Goal: Complete application form

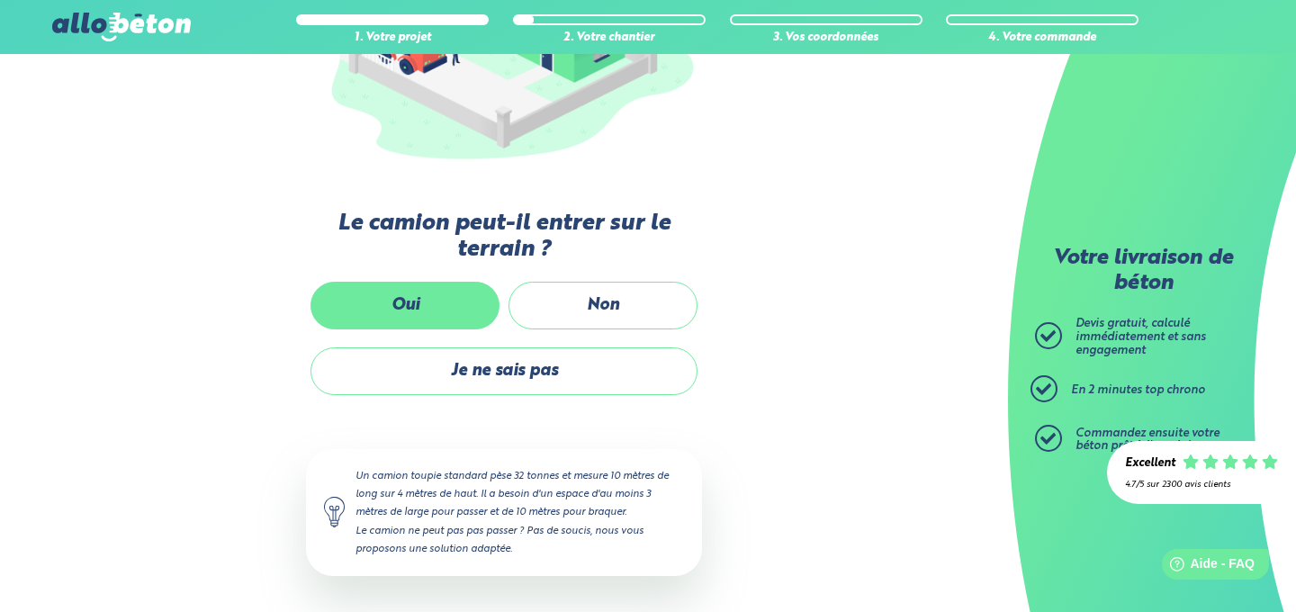
click at [434, 301] on label "Oui" at bounding box center [404, 306] width 189 height 48
click at [0, 0] on input "Oui" at bounding box center [0, 0] width 0 height 0
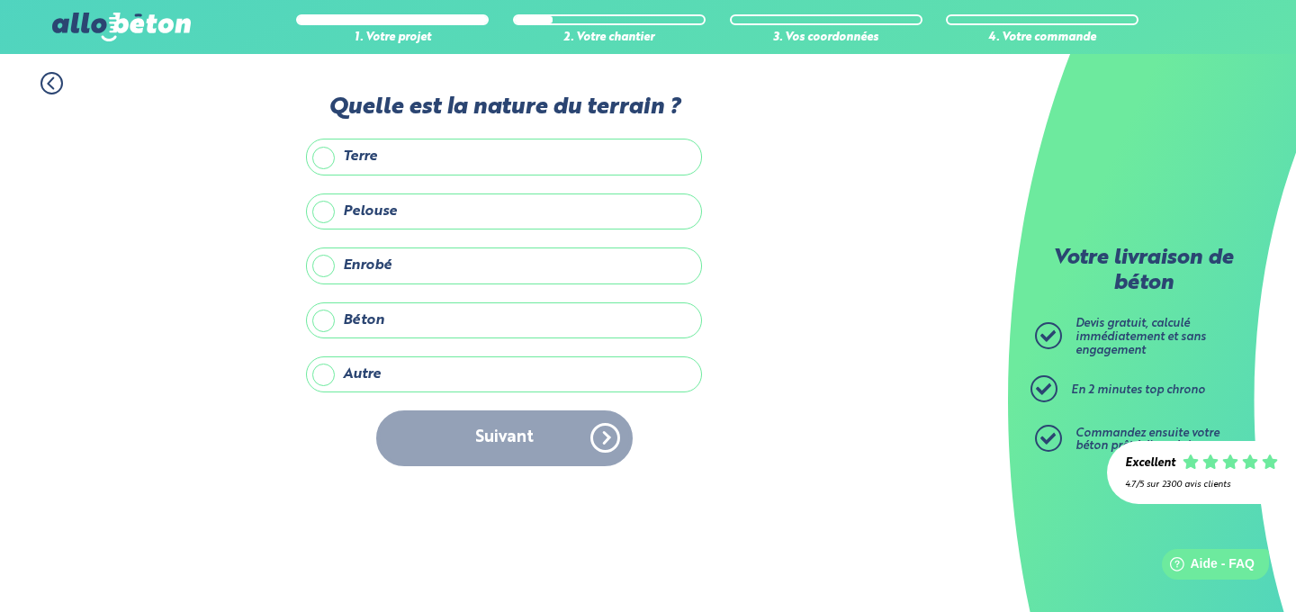
click at [413, 162] on label "Terre" at bounding box center [504, 157] width 396 height 36
click at [0, 0] on input "Terre" at bounding box center [0, 0] width 0 height 0
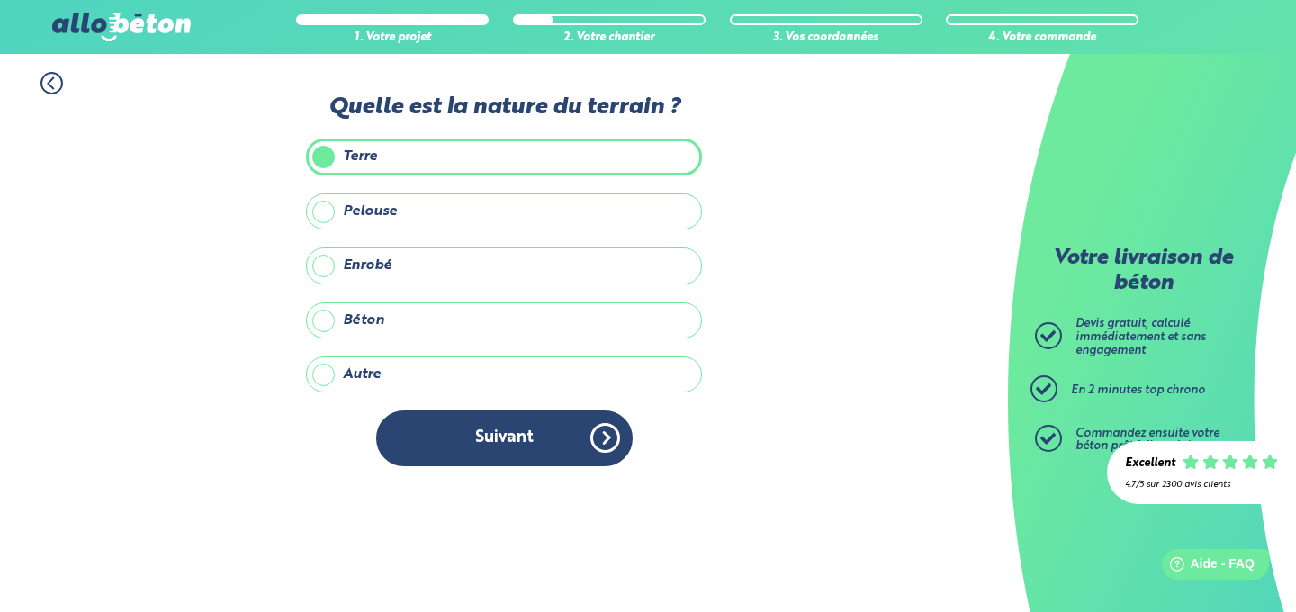
click at [413, 162] on label "Terre" at bounding box center [504, 157] width 396 height 36
click at [0, 0] on input "Terre" at bounding box center [0, 0] width 0 height 0
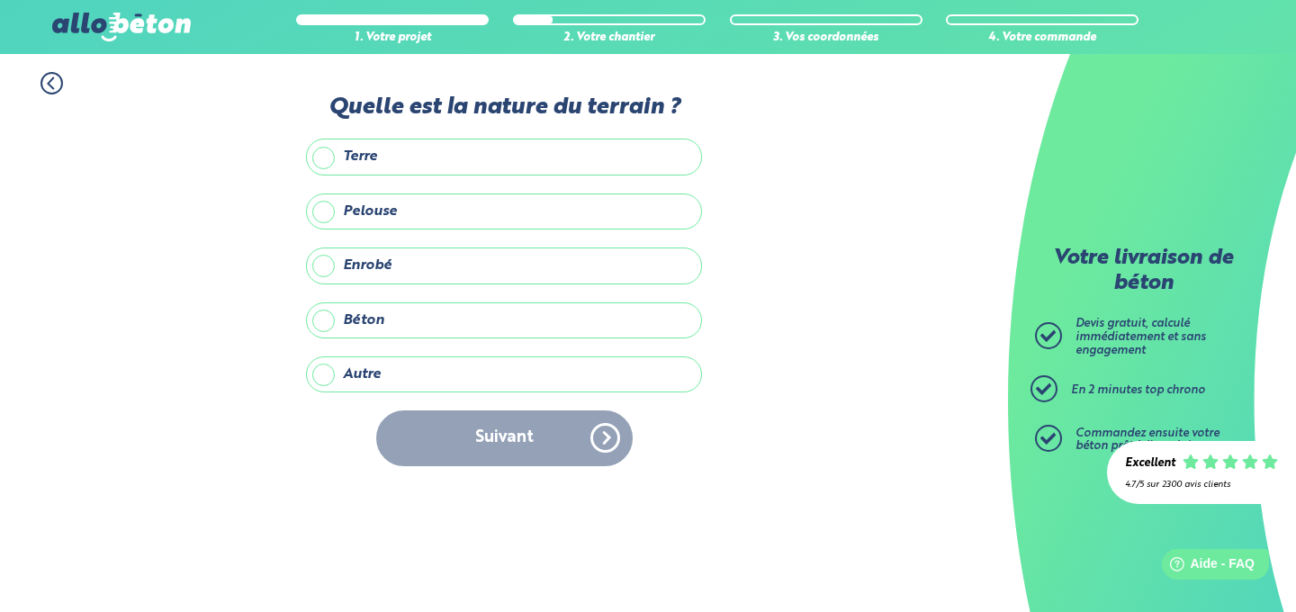
click at [400, 385] on label "Autre" at bounding box center [504, 374] width 396 height 36
click at [0, 0] on input "Autre" at bounding box center [0, 0] width 0 height 0
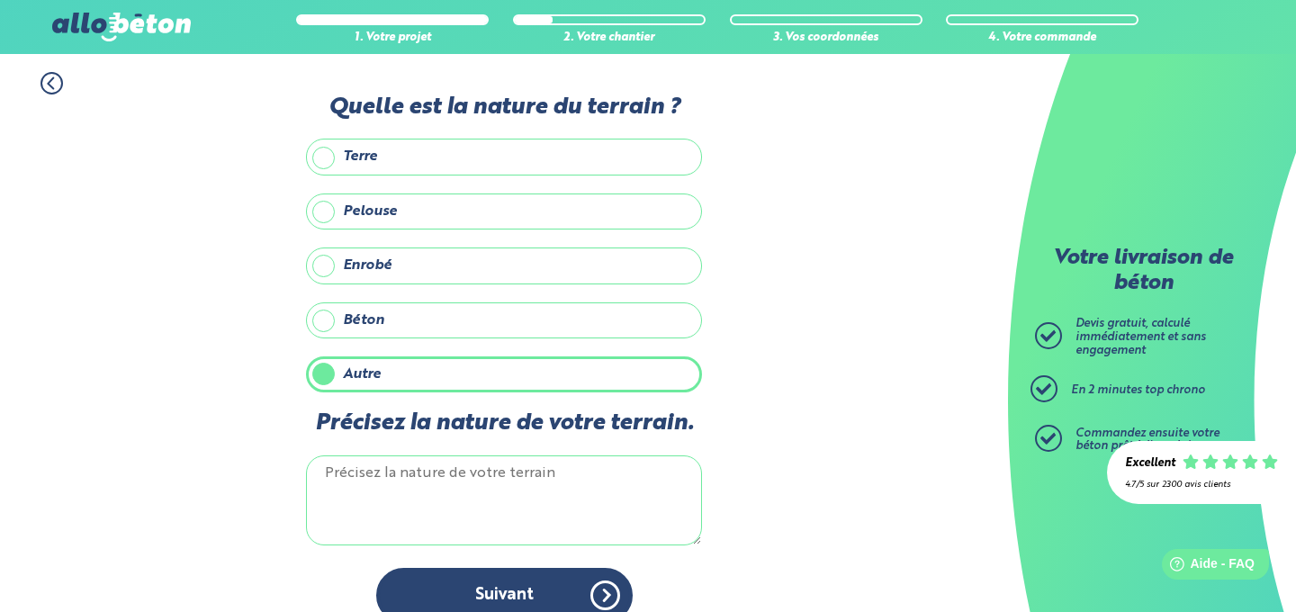
click at [435, 481] on textarea "Précisez la nature de votre terrain." at bounding box center [504, 500] width 396 height 90
type textarea "r"
click at [361, 472] on textarea "gravaier" at bounding box center [504, 500] width 396 height 90
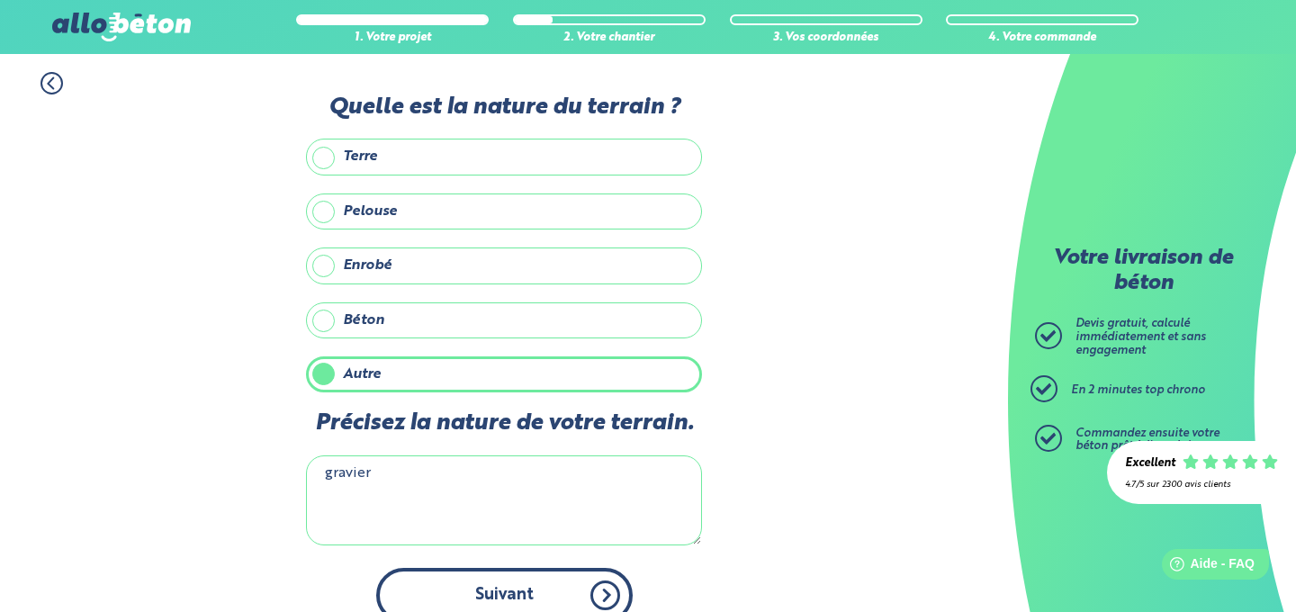
type textarea "gravier"
click at [496, 579] on button "Suivant" at bounding box center [504, 595] width 256 height 55
